Goal: Information Seeking & Learning: Learn about a topic

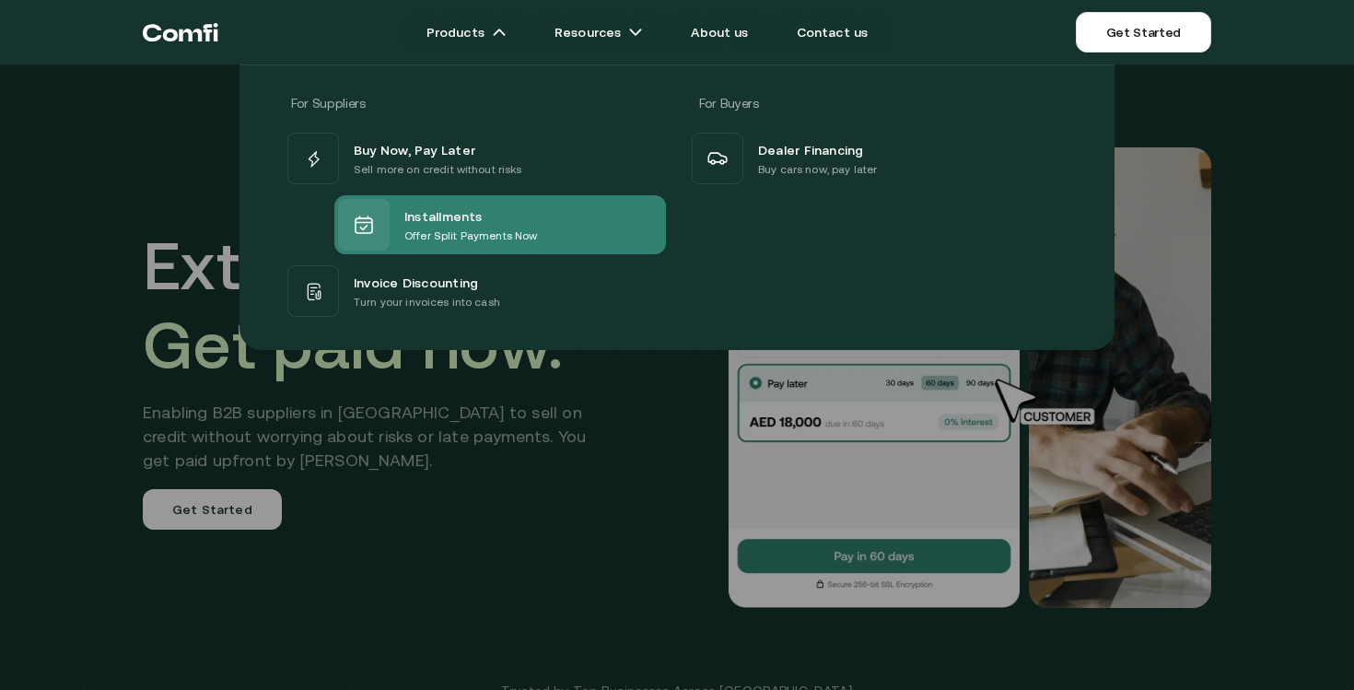
click at [575, 221] on div "Installments Offer Split Payments Now" at bounding box center [500, 224] width 332 height 59
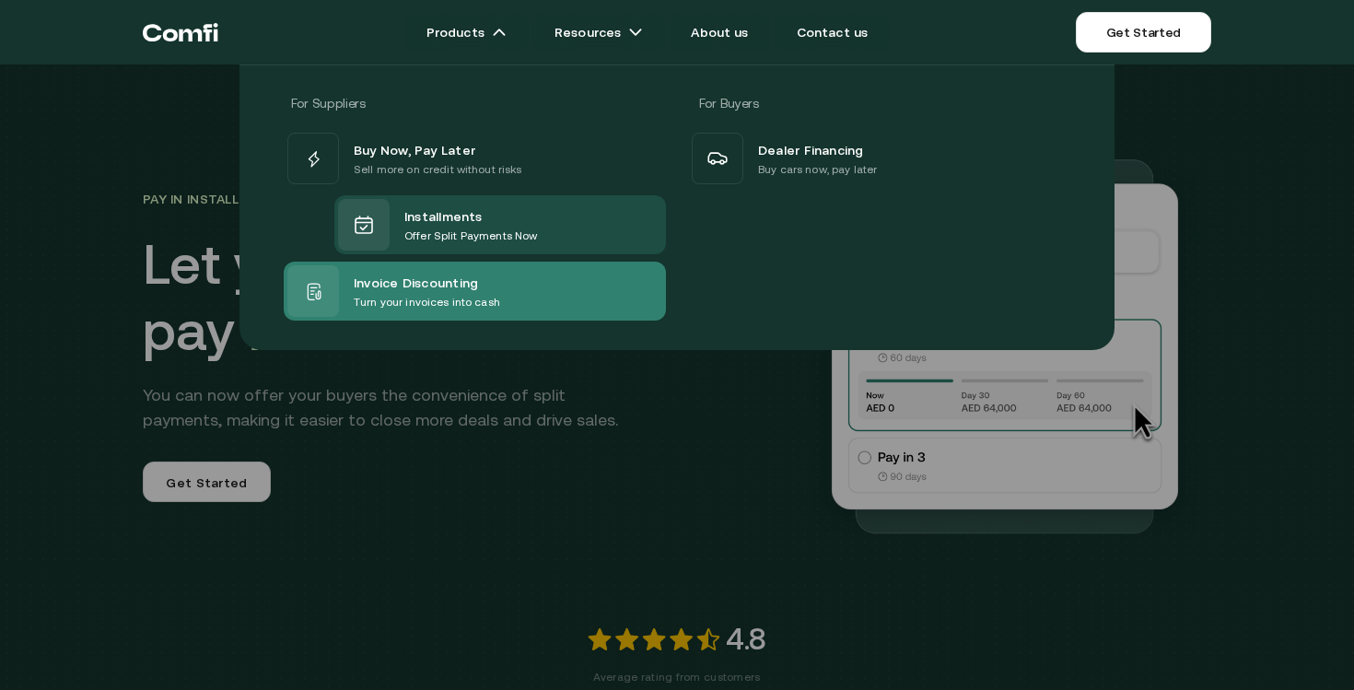
click at [454, 268] on div "Invoice Discounting Turn your invoices into cash" at bounding box center [393, 291] width 213 height 52
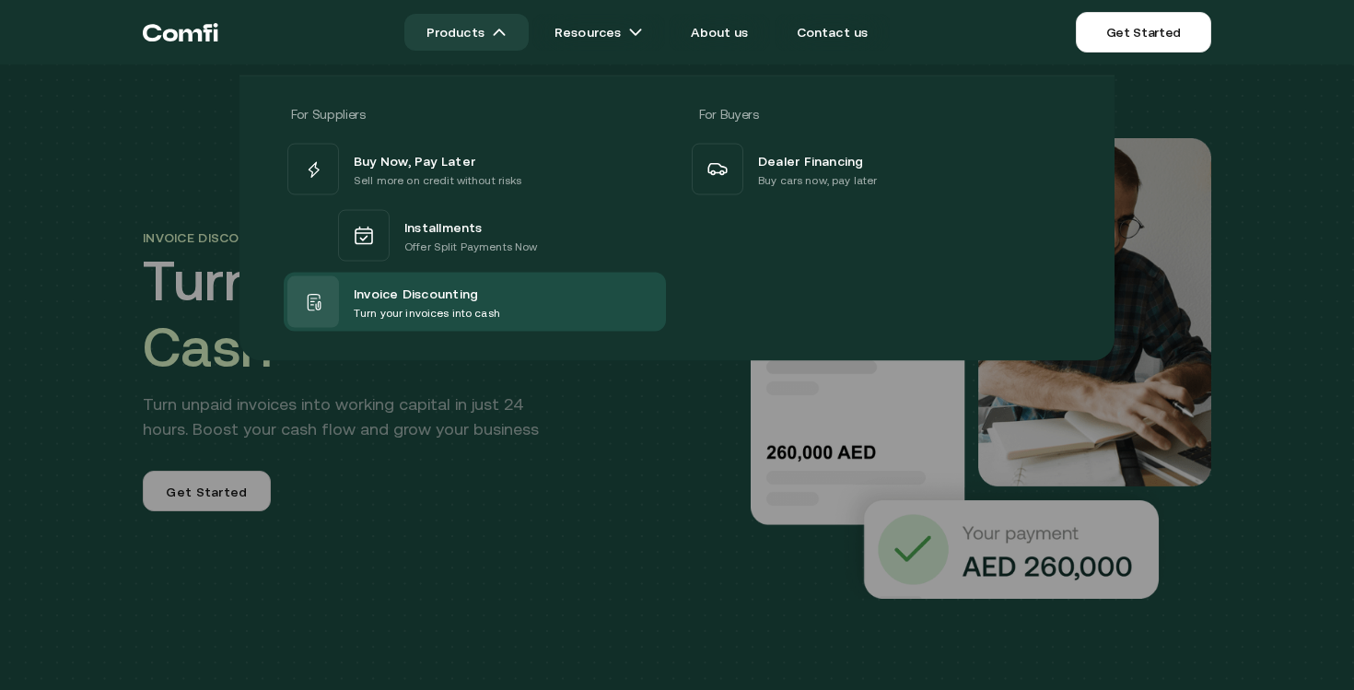
click at [493, 38] on link "Products" at bounding box center [466, 32] width 124 height 37
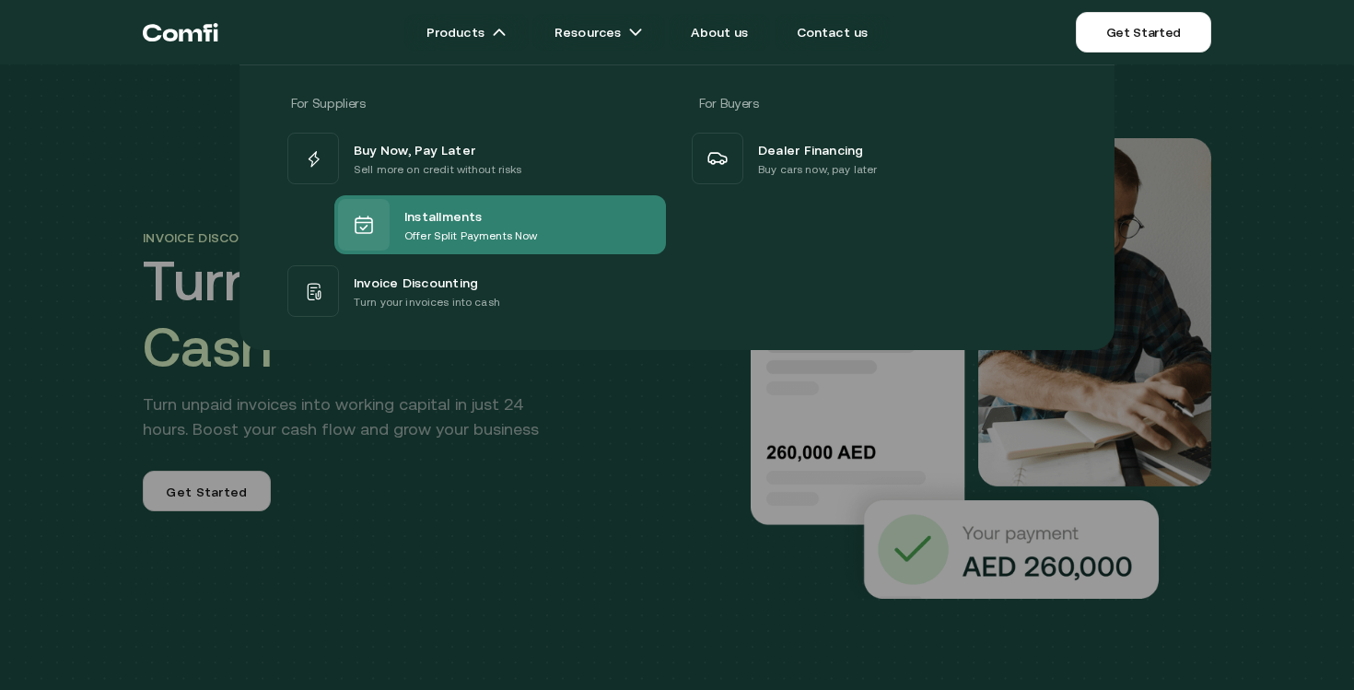
click at [433, 213] on span "Installments" at bounding box center [443, 216] width 78 height 22
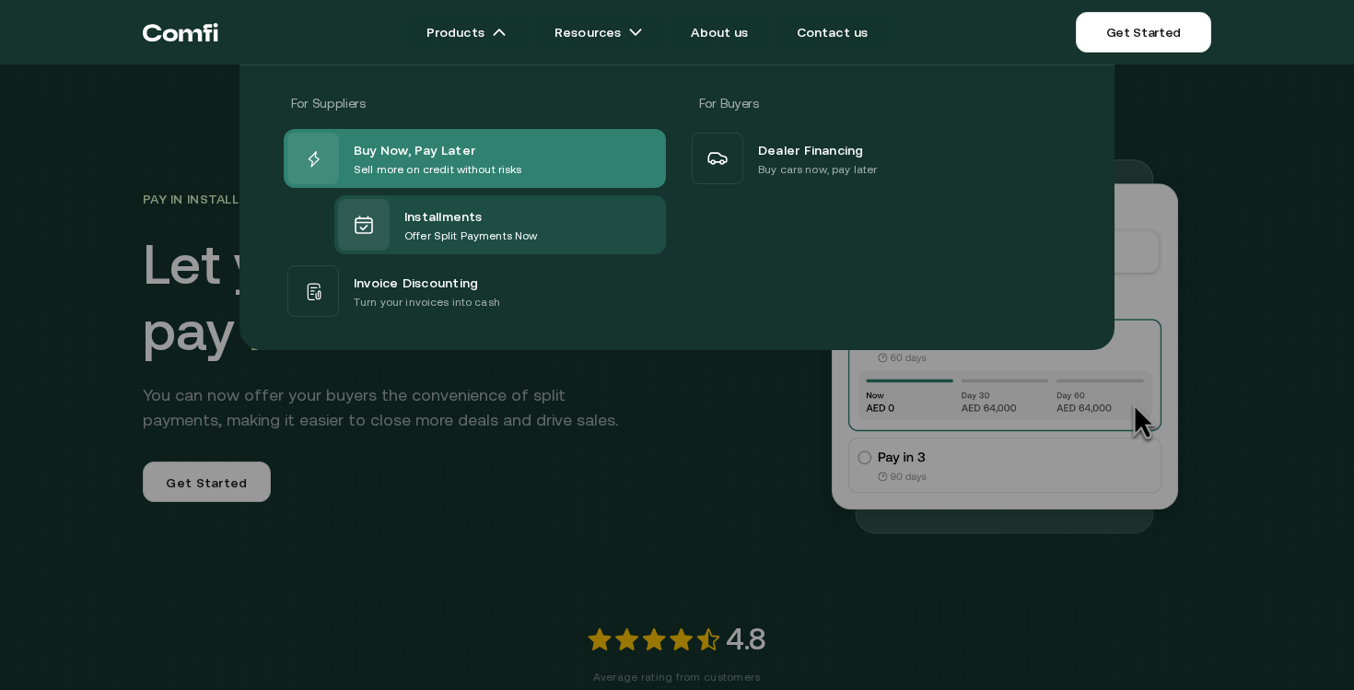
click at [438, 148] on span "Buy Now, Pay Later" at bounding box center [415, 149] width 122 height 22
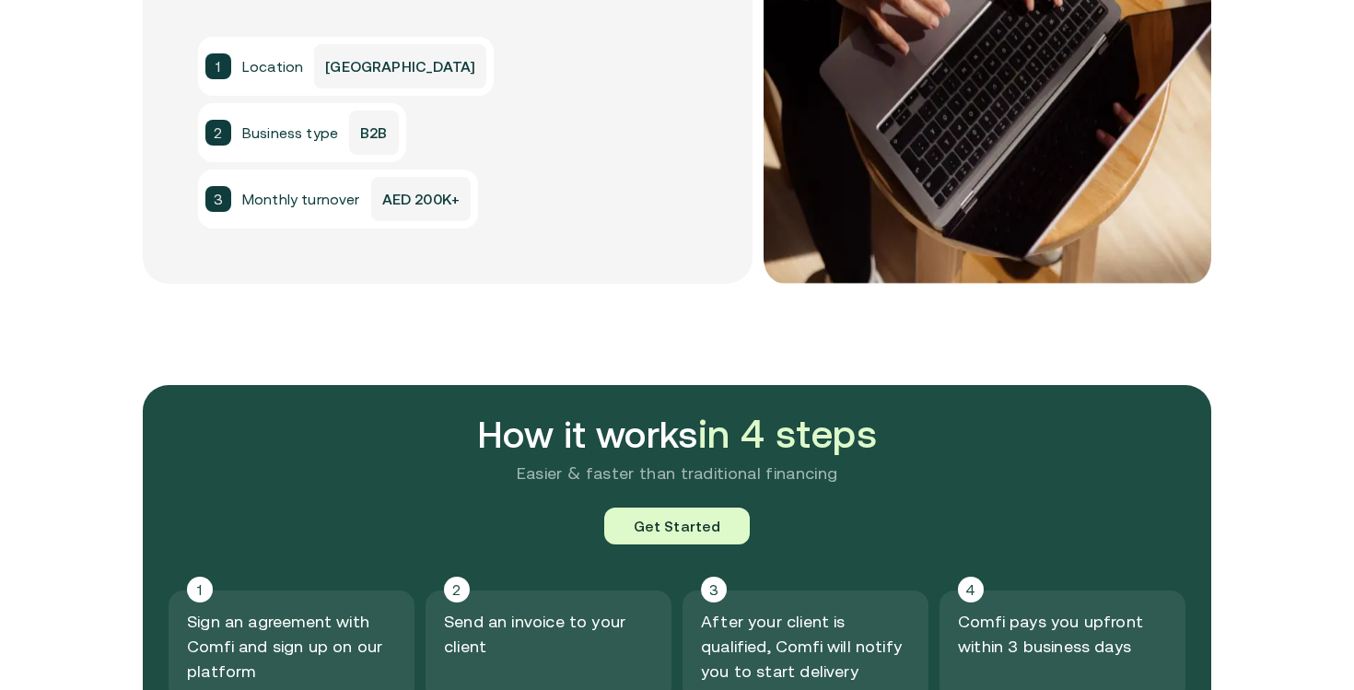
scroll to position [1683, 0]
